Goal: Book appointment/travel/reservation

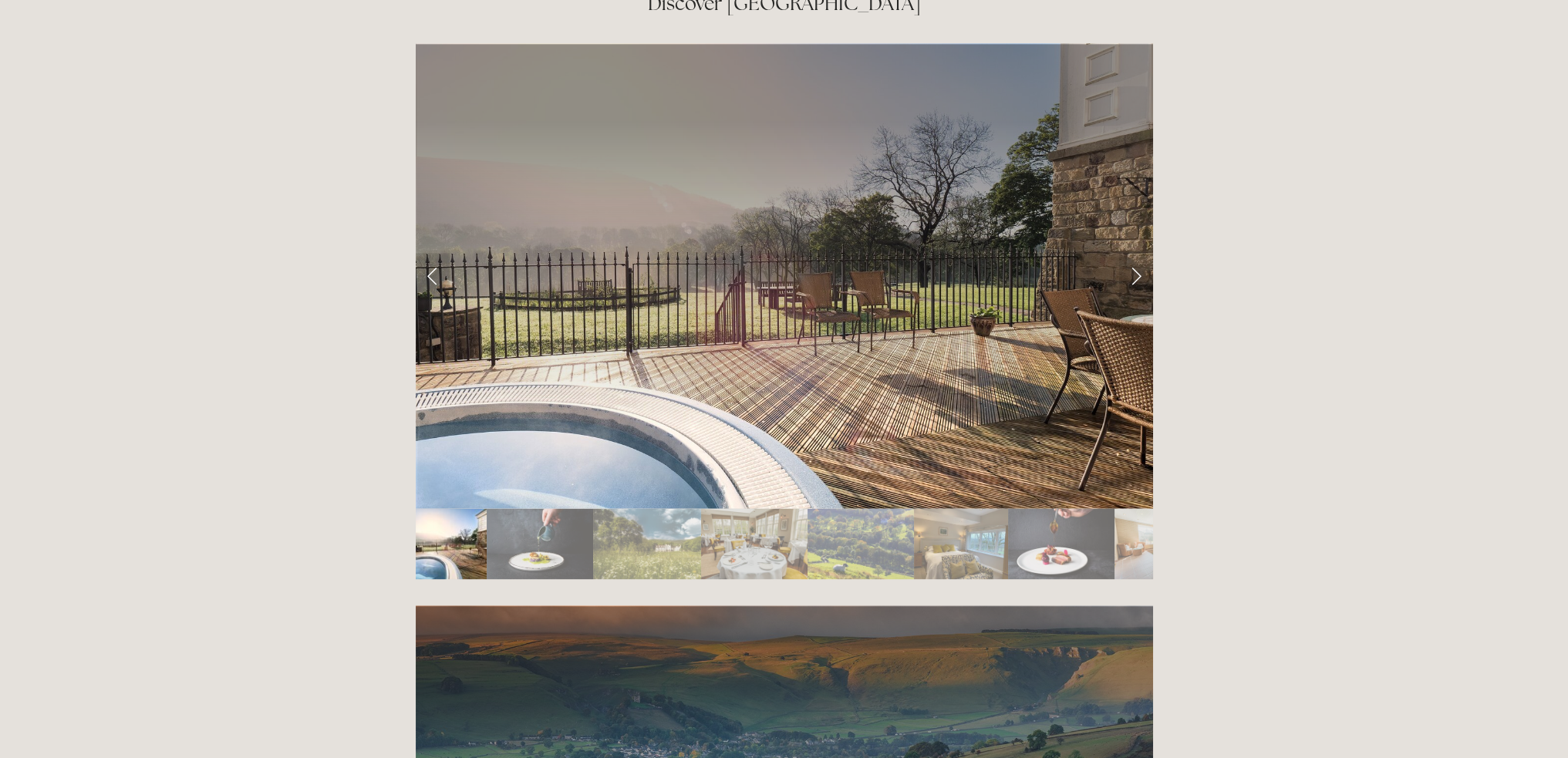
scroll to position [2621, 0]
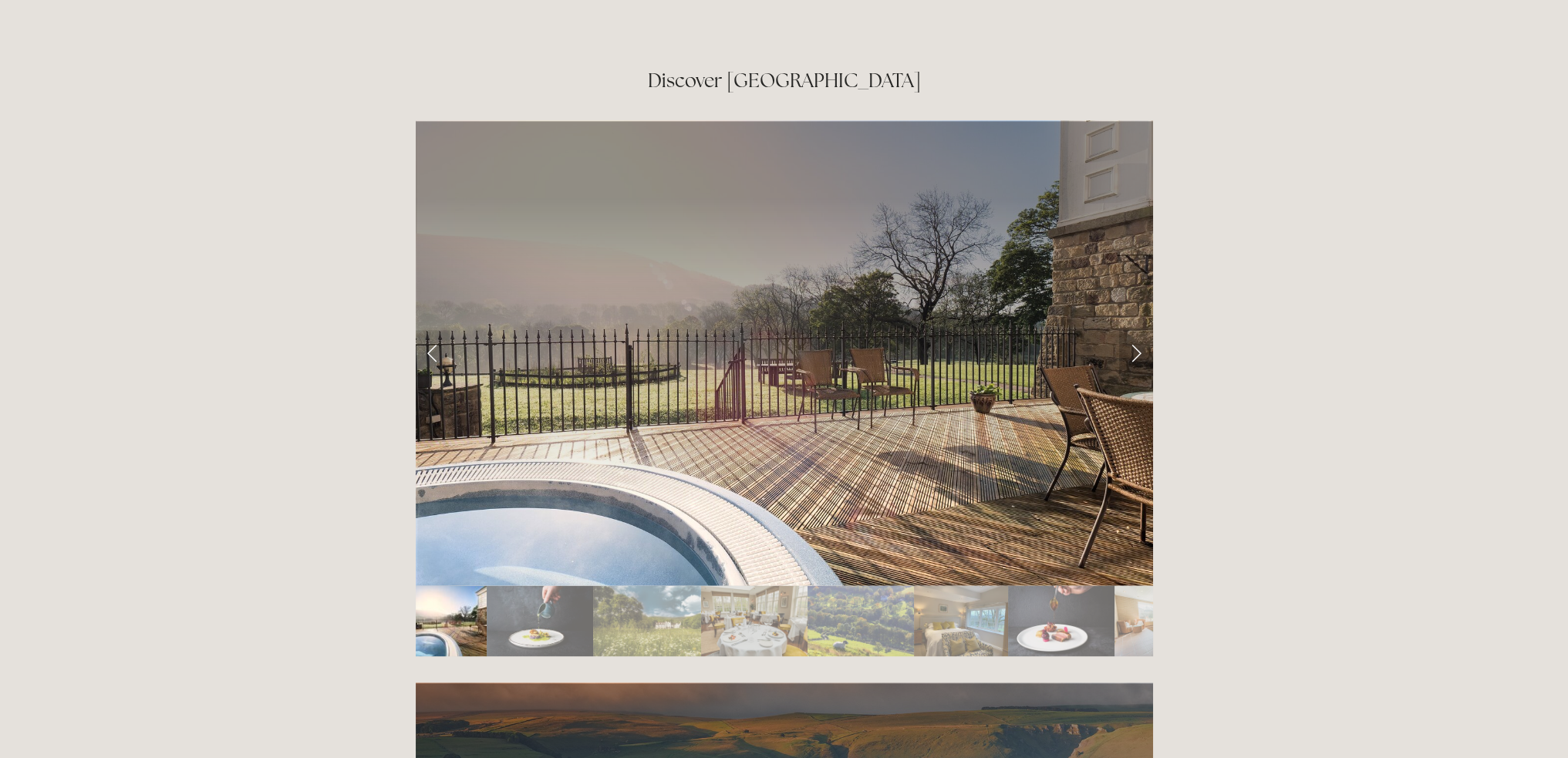
click at [1135, 330] on link "Next Slide" at bounding box center [1136, 353] width 34 height 47
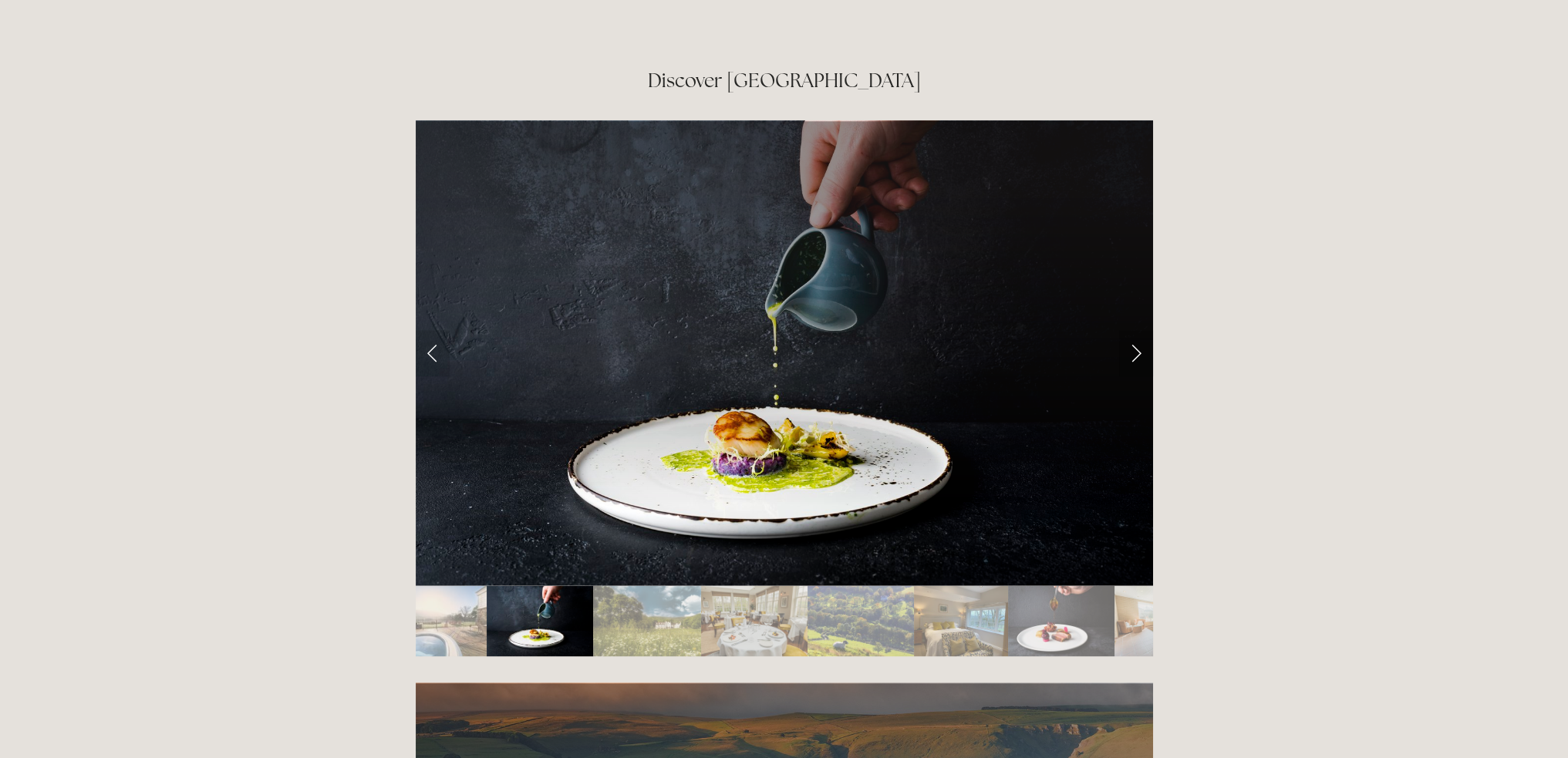
click at [1135, 330] on link "Next Slide" at bounding box center [1136, 353] width 34 height 47
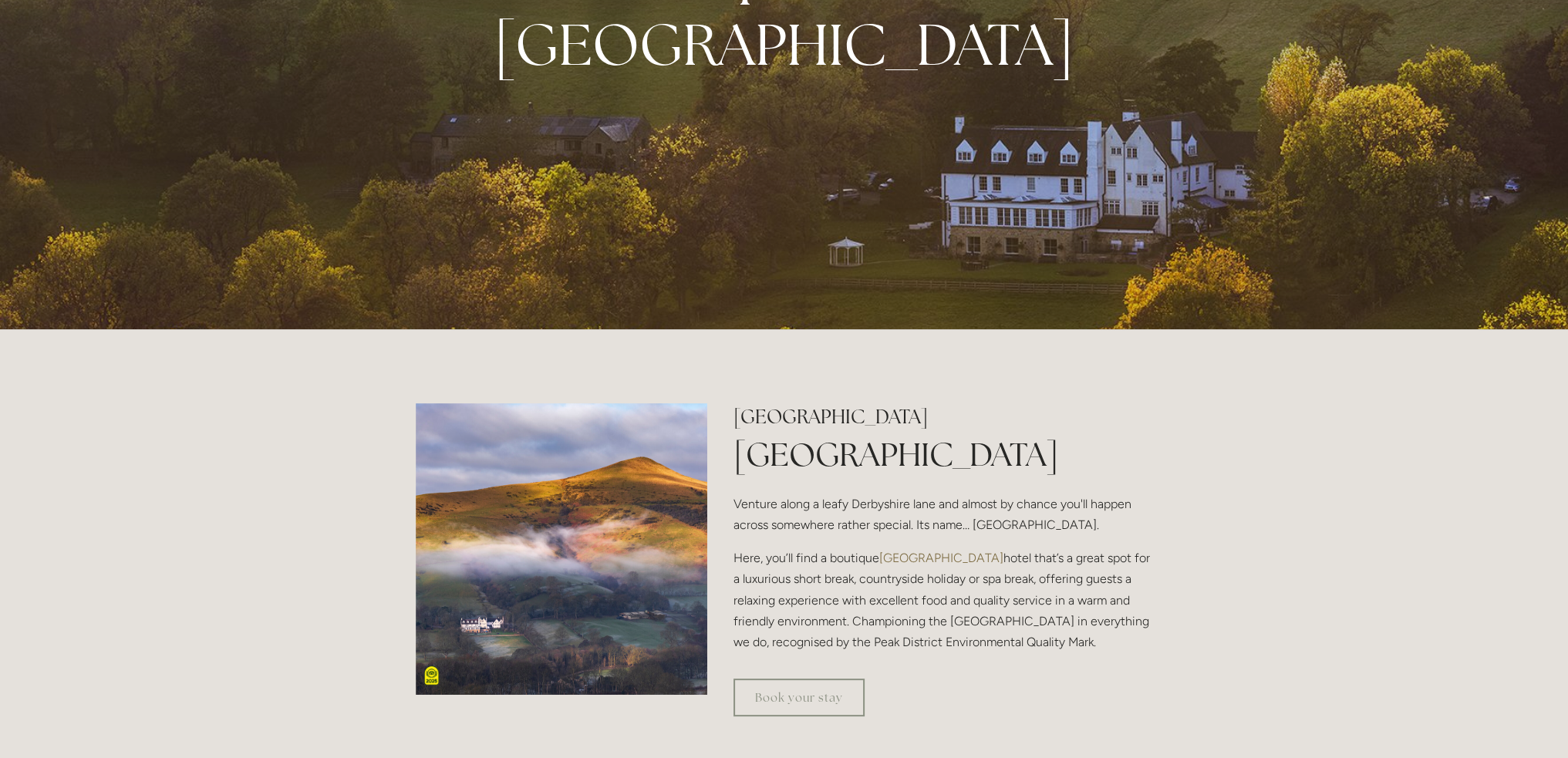
scroll to position [309, 0]
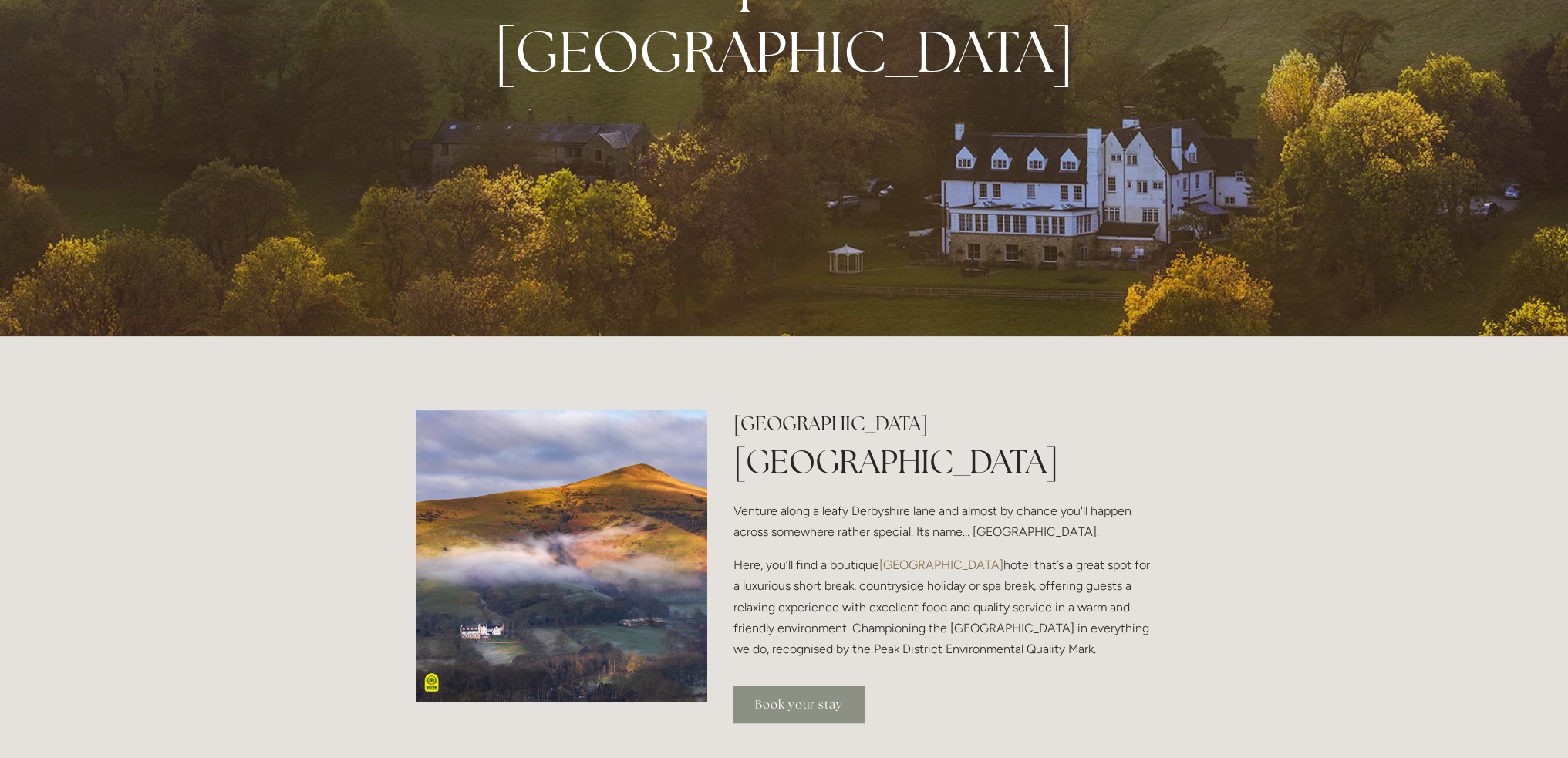
click at [818, 709] on link "Book your stay" at bounding box center [798, 704] width 131 height 38
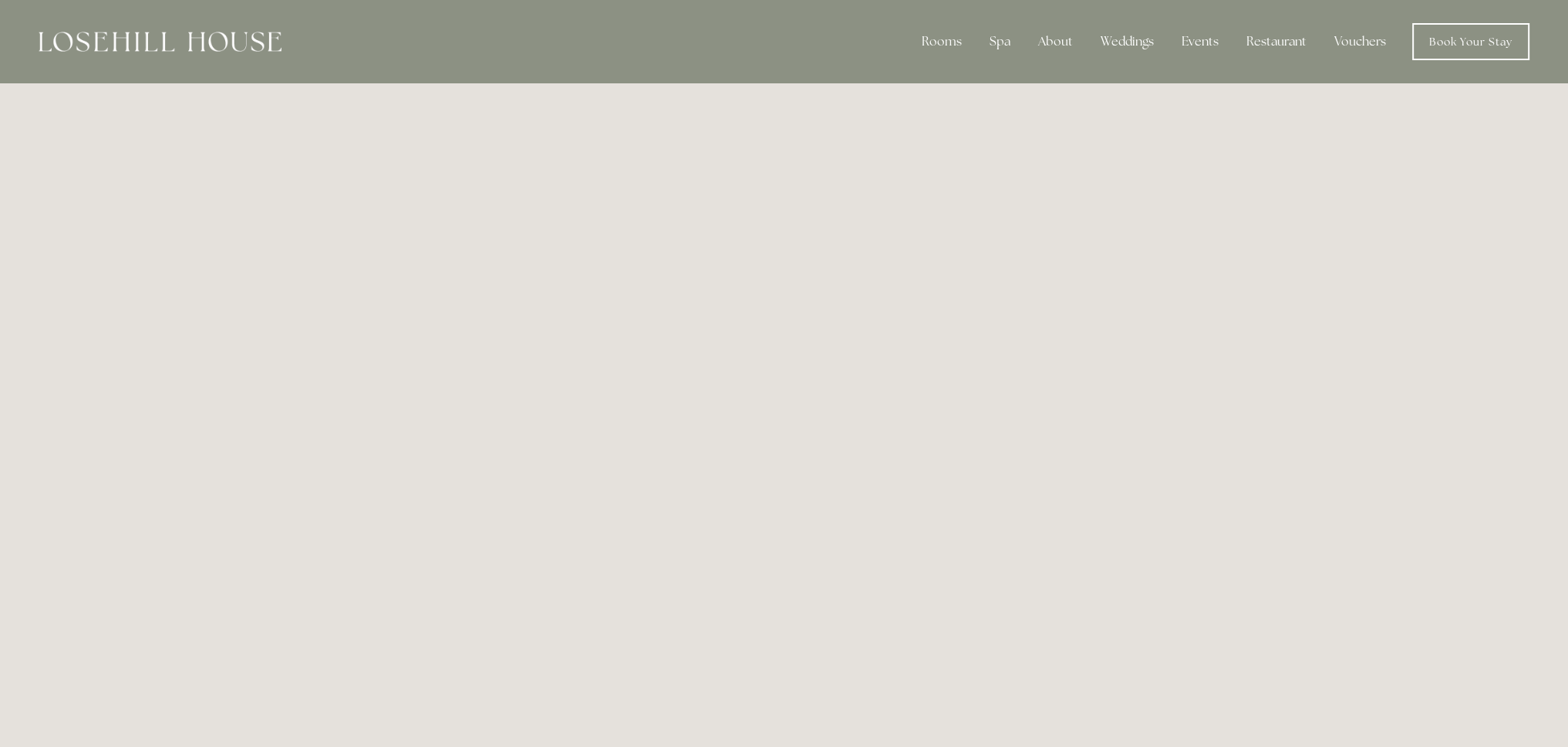
click at [228, 33] on img at bounding box center [160, 42] width 243 height 20
